Goal: Information Seeking & Learning: Learn about a topic

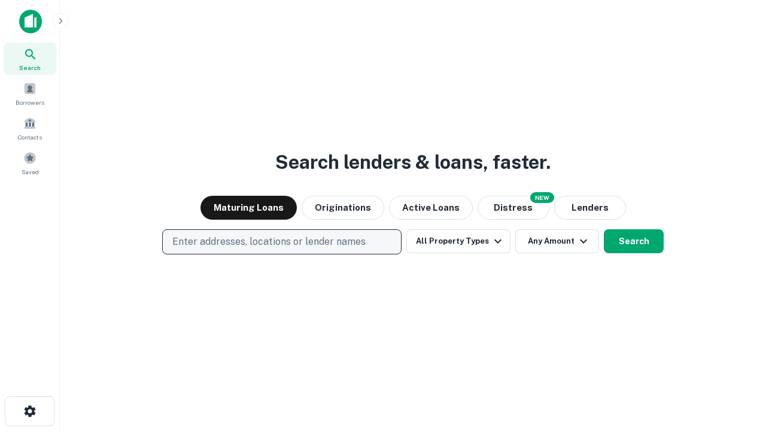
click at [281, 242] on p "Enter addresses, locations or lender names" at bounding box center [268, 242] width 193 height 14
type input "**********"
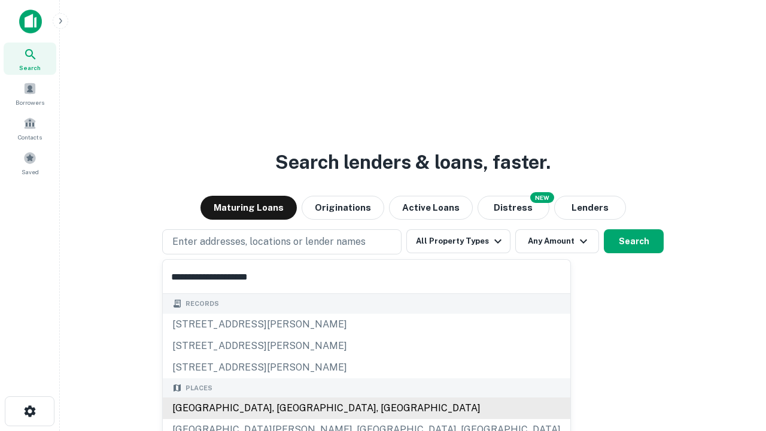
click at [286, 408] on div "[GEOGRAPHIC_DATA], [GEOGRAPHIC_DATA], [GEOGRAPHIC_DATA]" at bounding box center [366, 408] width 407 height 22
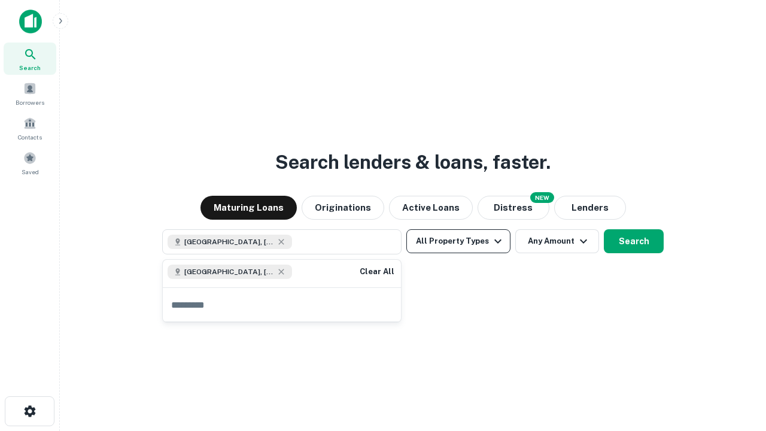
click at [458, 241] on button "All Property Types" at bounding box center [458, 241] width 104 height 24
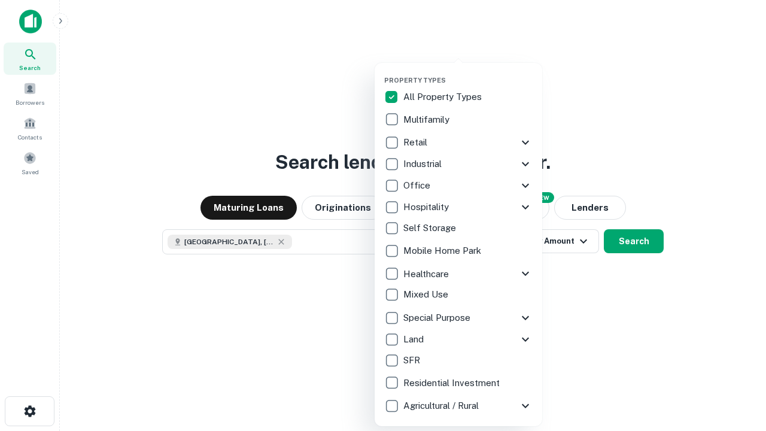
click at [468, 72] on button "button" at bounding box center [468, 72] width 168 height 1
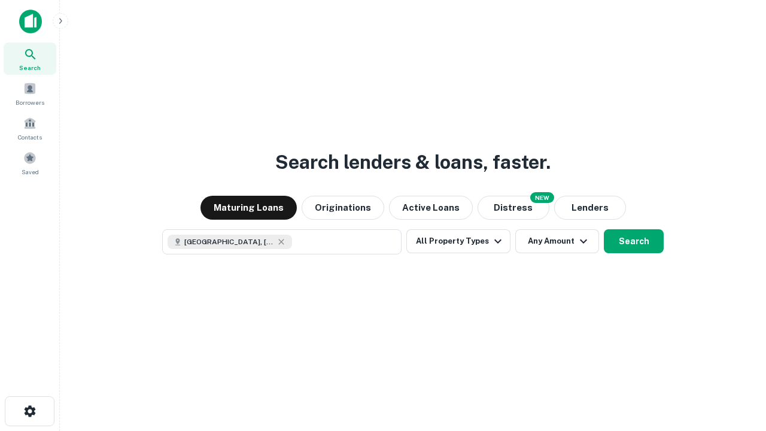
scroll to position [19, 0]
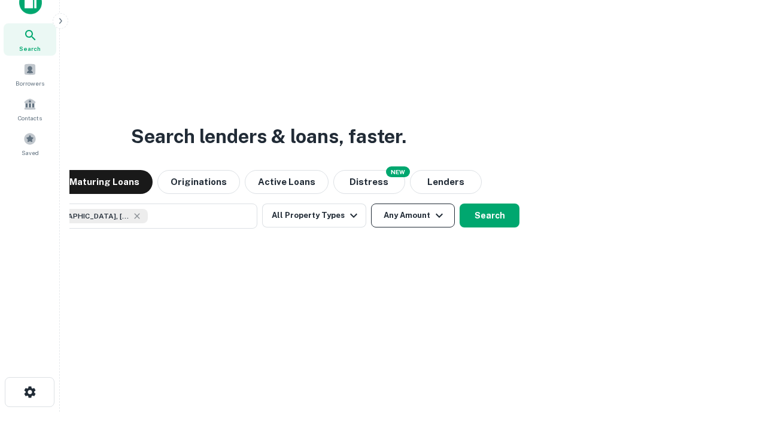
click at [371, 203] on button "Any Amount" at bounding box center [413, 215] width 84 height 24
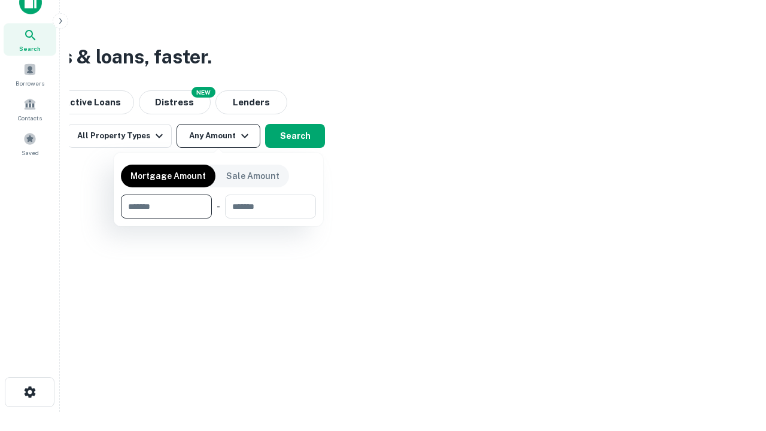
type input "*******"
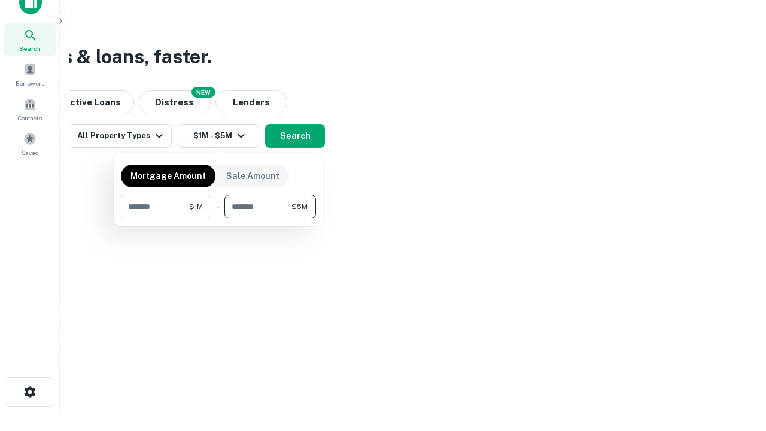
type input "*******"
click at [218, 218] on button "button" at bounding box center [218, 218] width 195 height 1
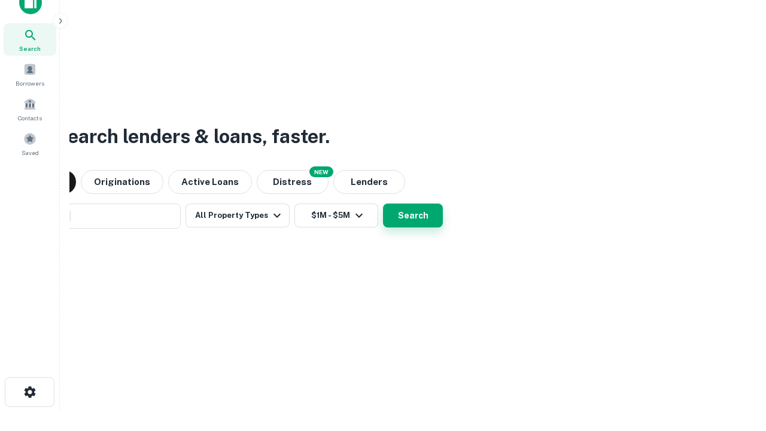
click at [383, 203] on button "Search" at bounding box center [413, 215] width 60 height 24
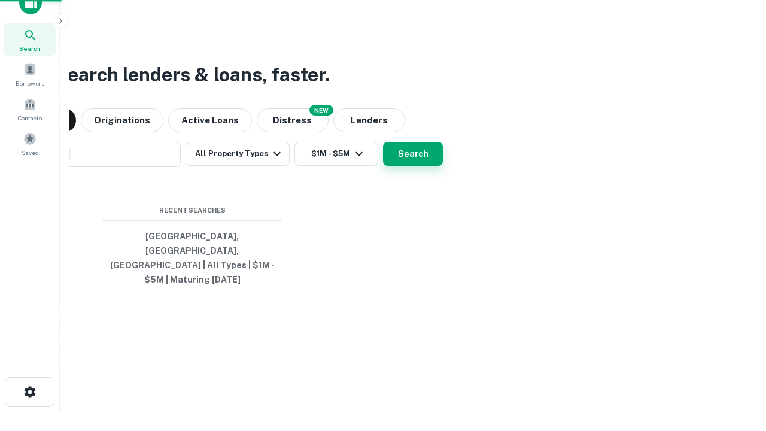
scroll to position [39, 339]
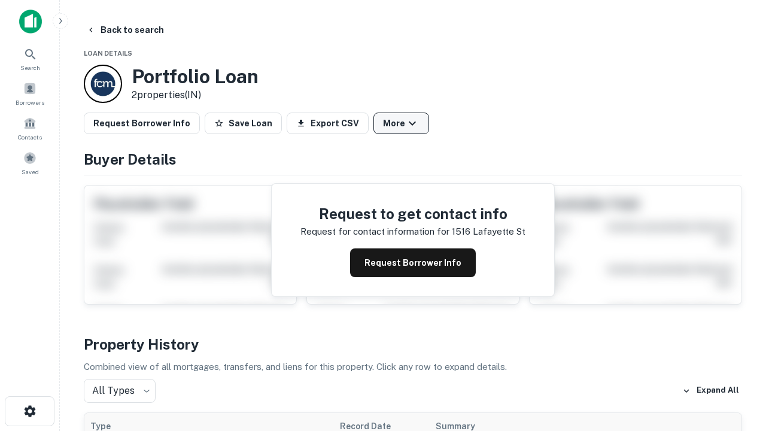
click at [401, 123] on button "More" at bounding box center [401, 123] width 56 height 22
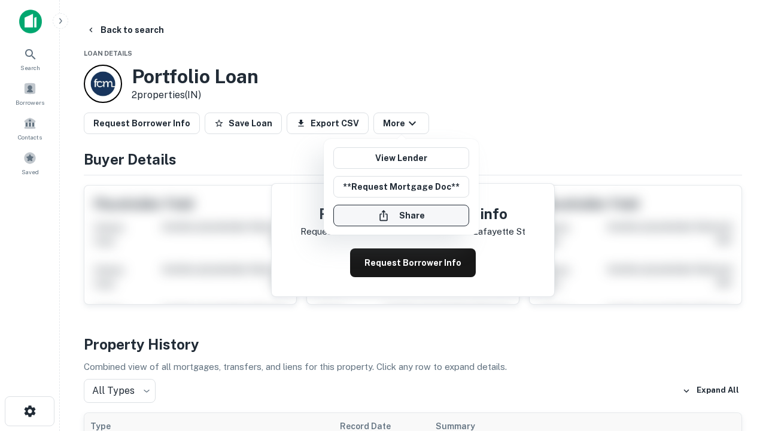
click at [401, 215] on button "Share" at bounding box center [401, 216] width 136 height 22
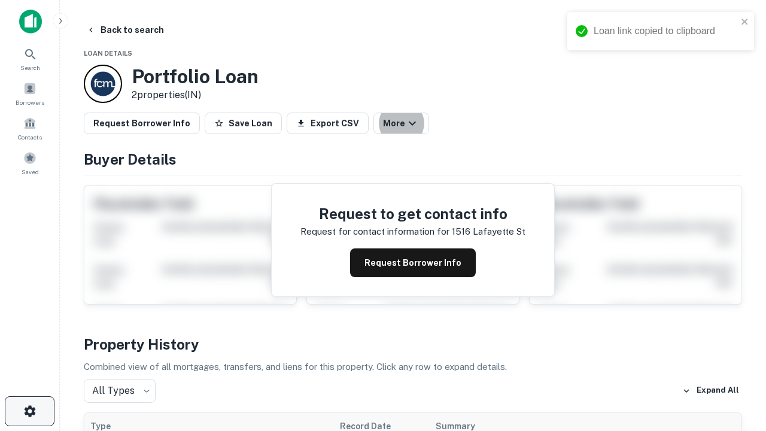
click at [29, 411] on icon "button" at bounding box center [30, 411] width 14 height 14
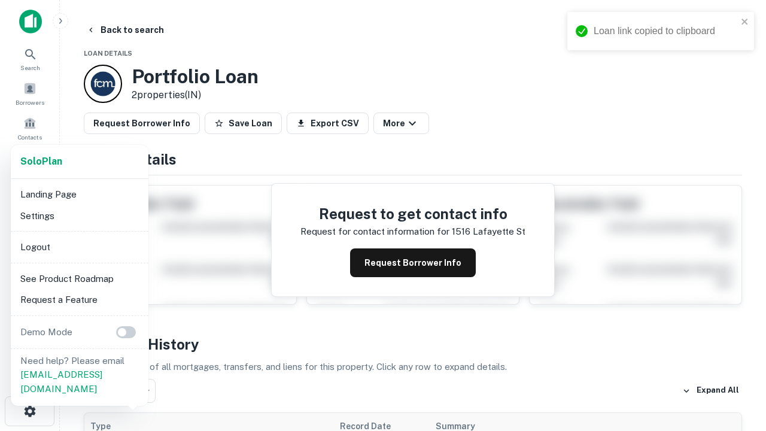
click at [79, 247] on li "Logout" at bounding box center [80, 247] width 128 height 22
